Goal: Information Seeking & Learning: Find specific page/section

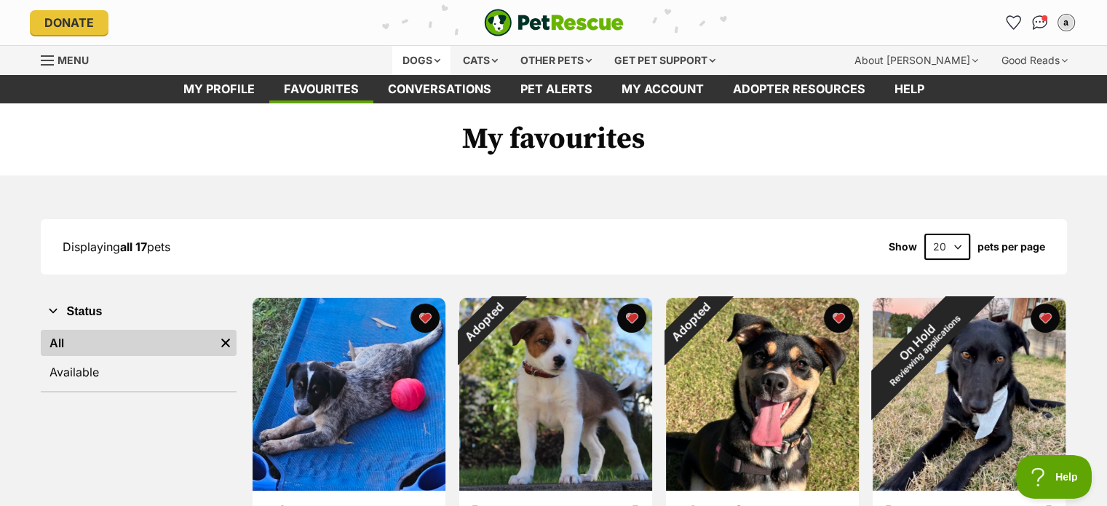
click at [402, 56] on div "Dogs" at bounding box center [421, 60] width 58 height 29
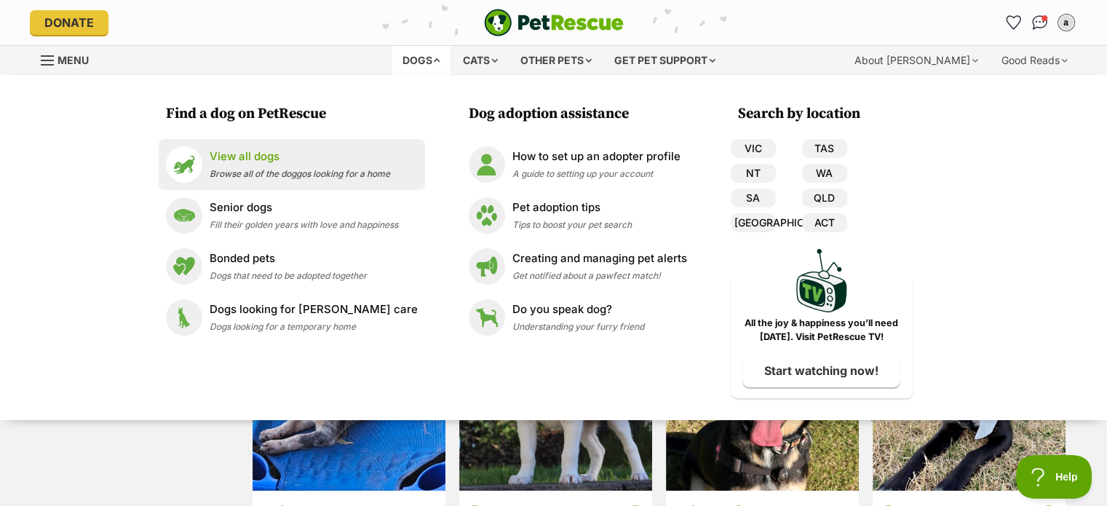
click at [290, 164] on div "View all dogs Browse all of the doggos looking for a home" at bounding box center [300, 163] width 180 height 31
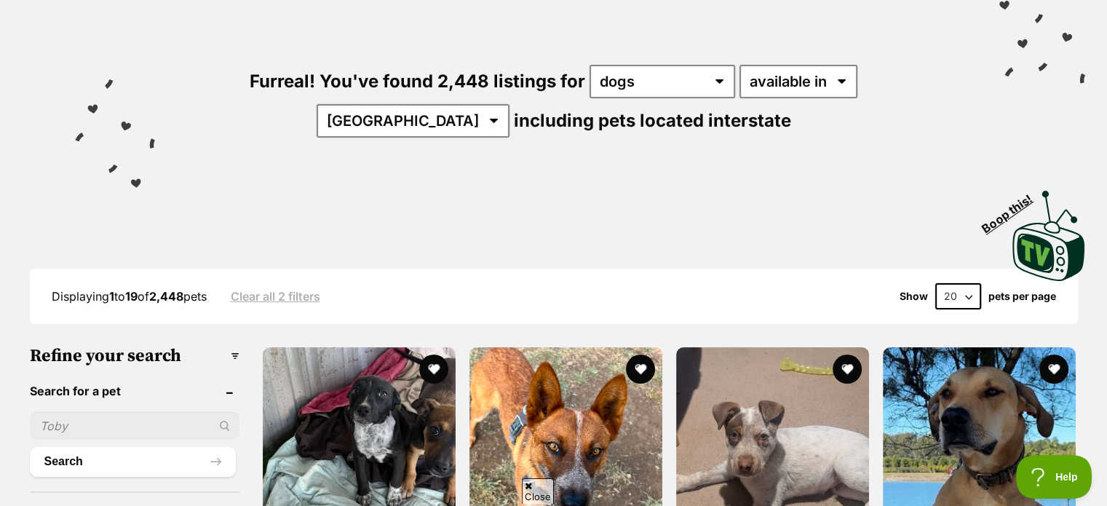
scroll to position [218, 0]
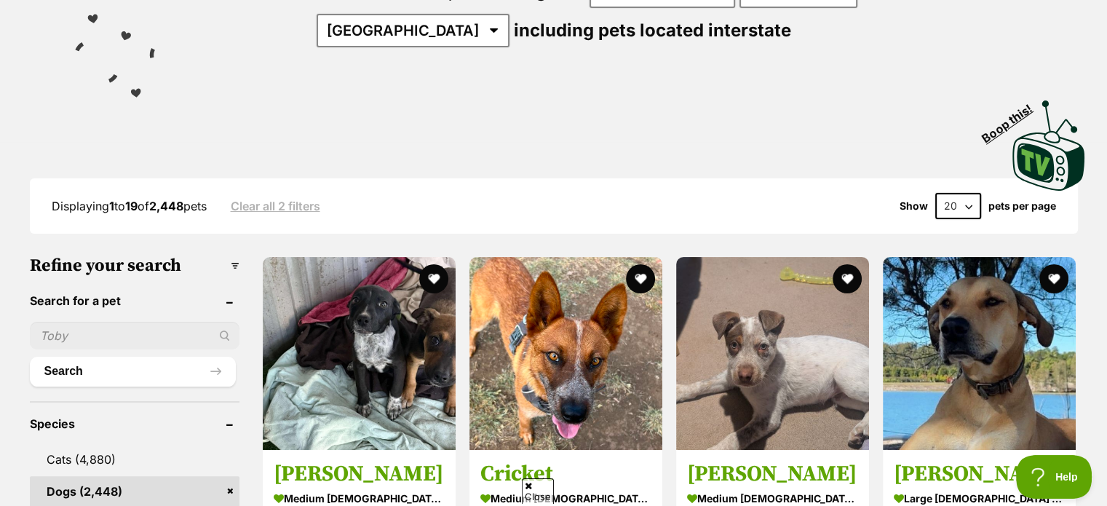
click at [51, 325] on input "text" at bounding box center [135, 336] width 210 height 28
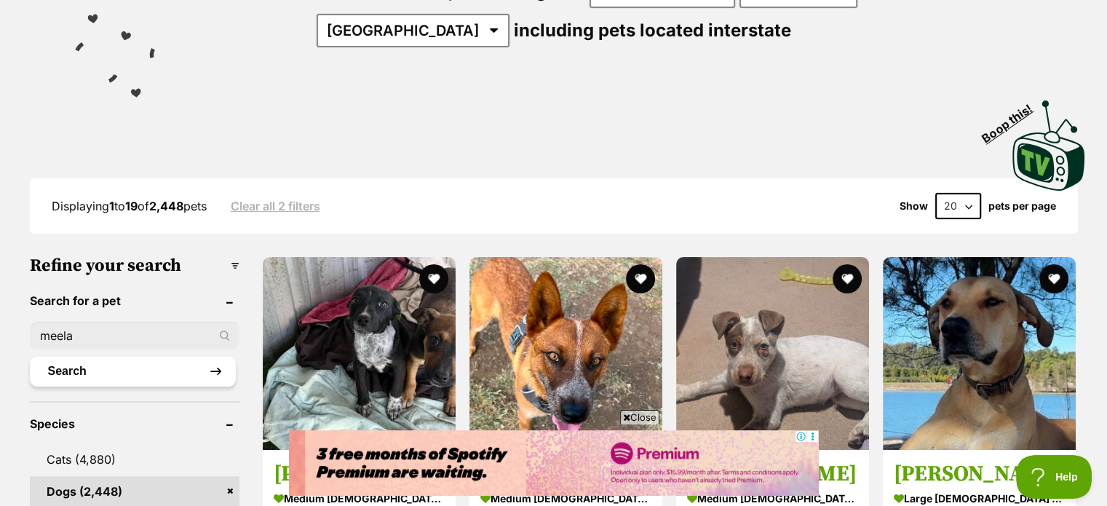
type input "meela"
click at [113, 364] on button "Search" at bounding box center [133, 370] width 207 height 29
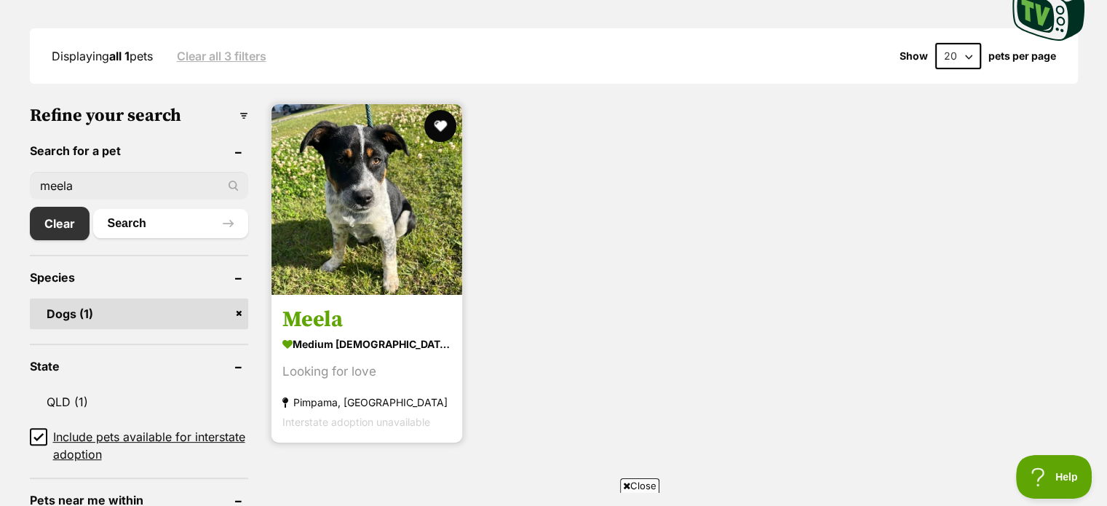
click at [442, 127] on button "favourite" at bounding box center [440, 126] width 32 height 32
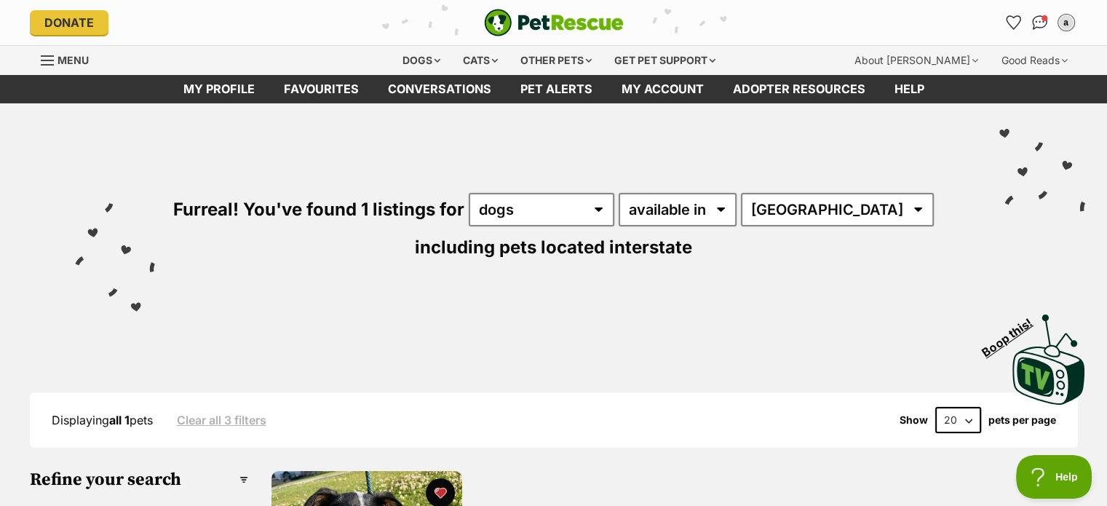
click at [175, 216] on div "Furreal! You've found 1 listings for any type of pet dogs available in located …" at bounding box center [553, 202] width 1063 height 198
